Goal: Information Seeking & Learning: Find specific fact

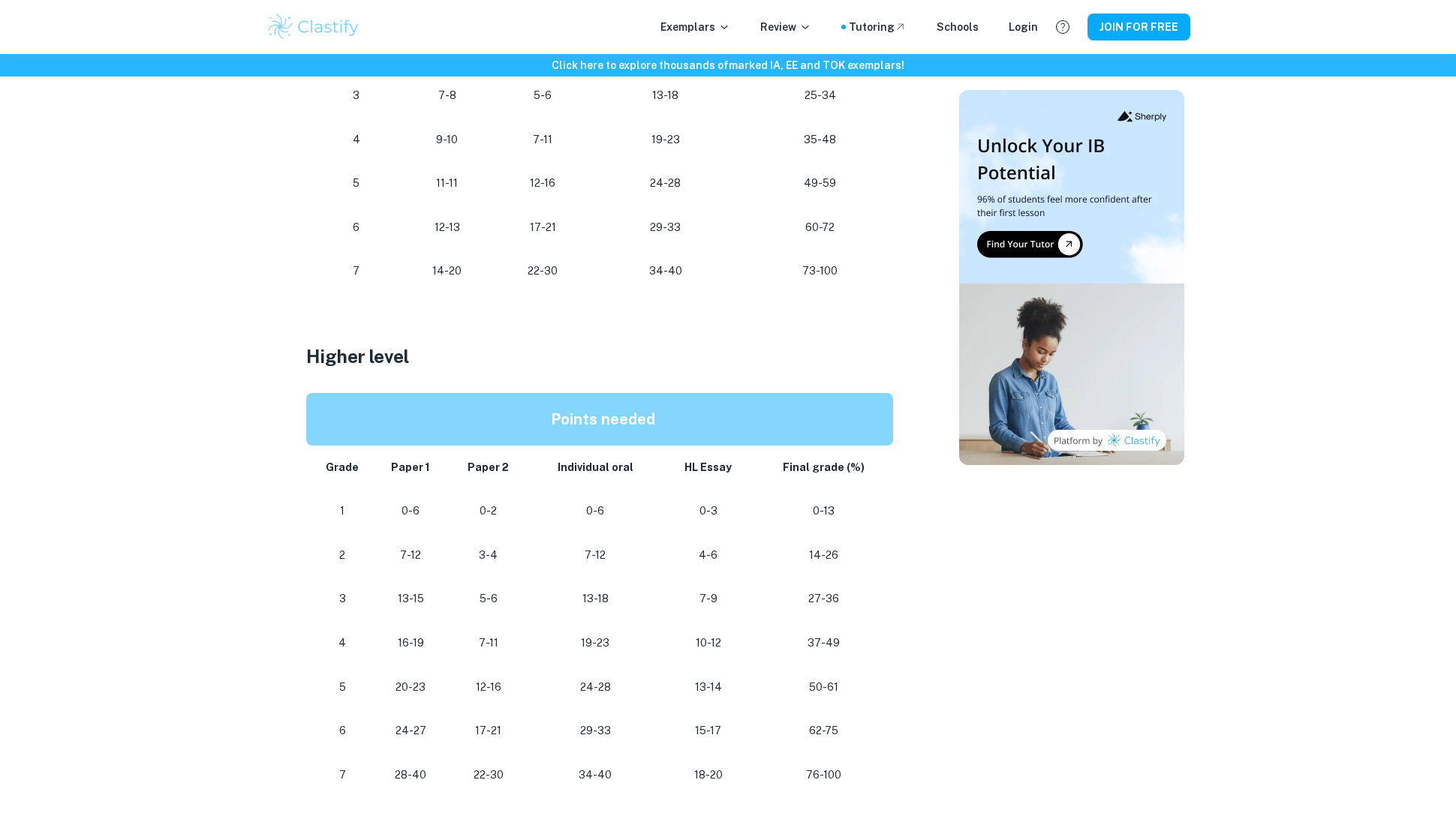
scroll to position [1231, 0]
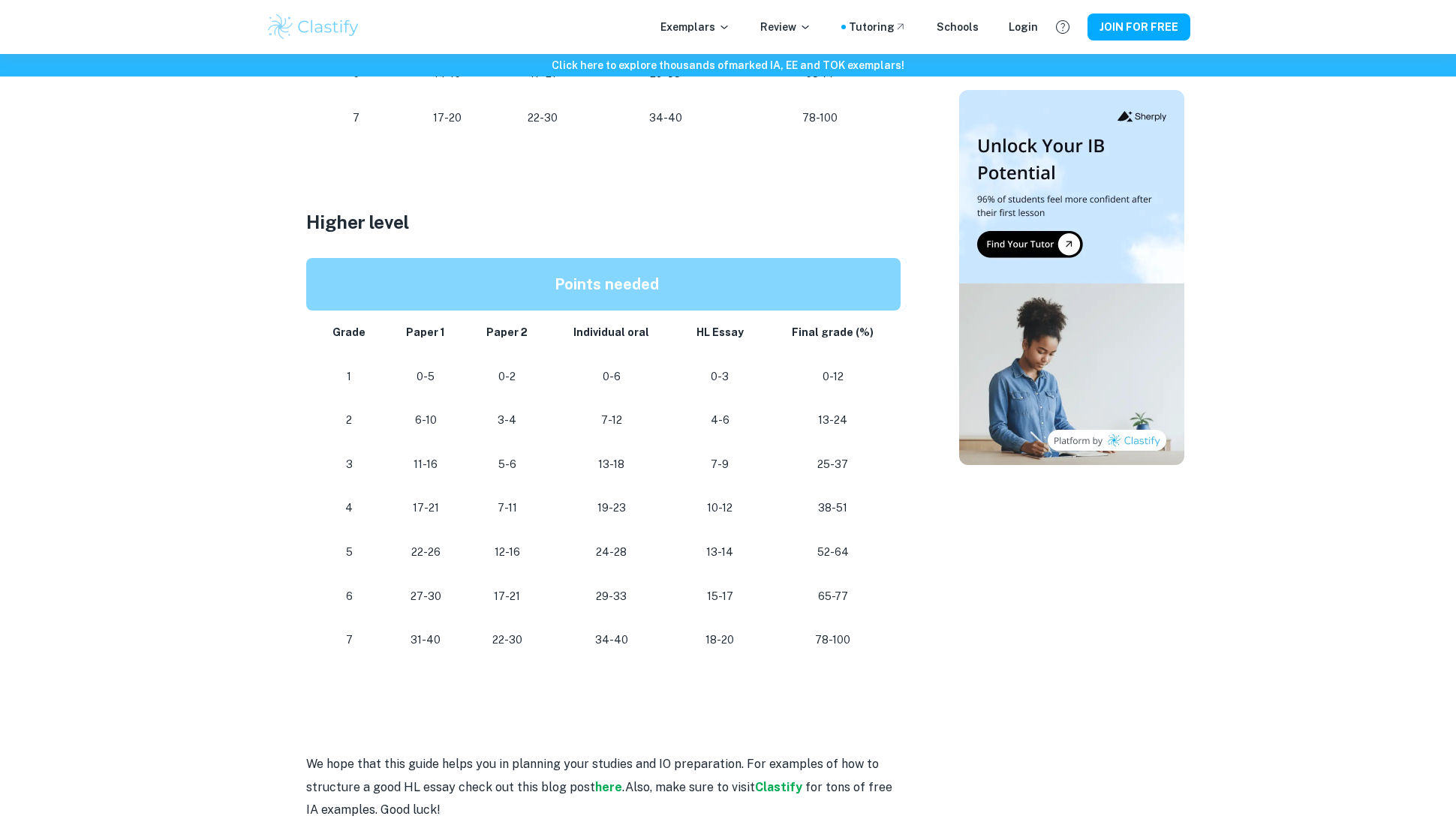
scroll to position [1276, 0]
drag, startPoint x: 745, startPoint y: 637, endPoint x: 698, endPoint y: 595, distance: 63.0
click at [698, 595] on tbody "Grade Paper 1 Paper 2 Individual oral HL Essay Final grade (%) 1 0-5 0-2 0-6 0-…" at bounding box center [606, 487] width 601 height 352
click at [698, 595] on p "15-17" at bounding box center [720, 598] width 66 height 20
